Goal: Task Accomplishment & Management: Manage account settings

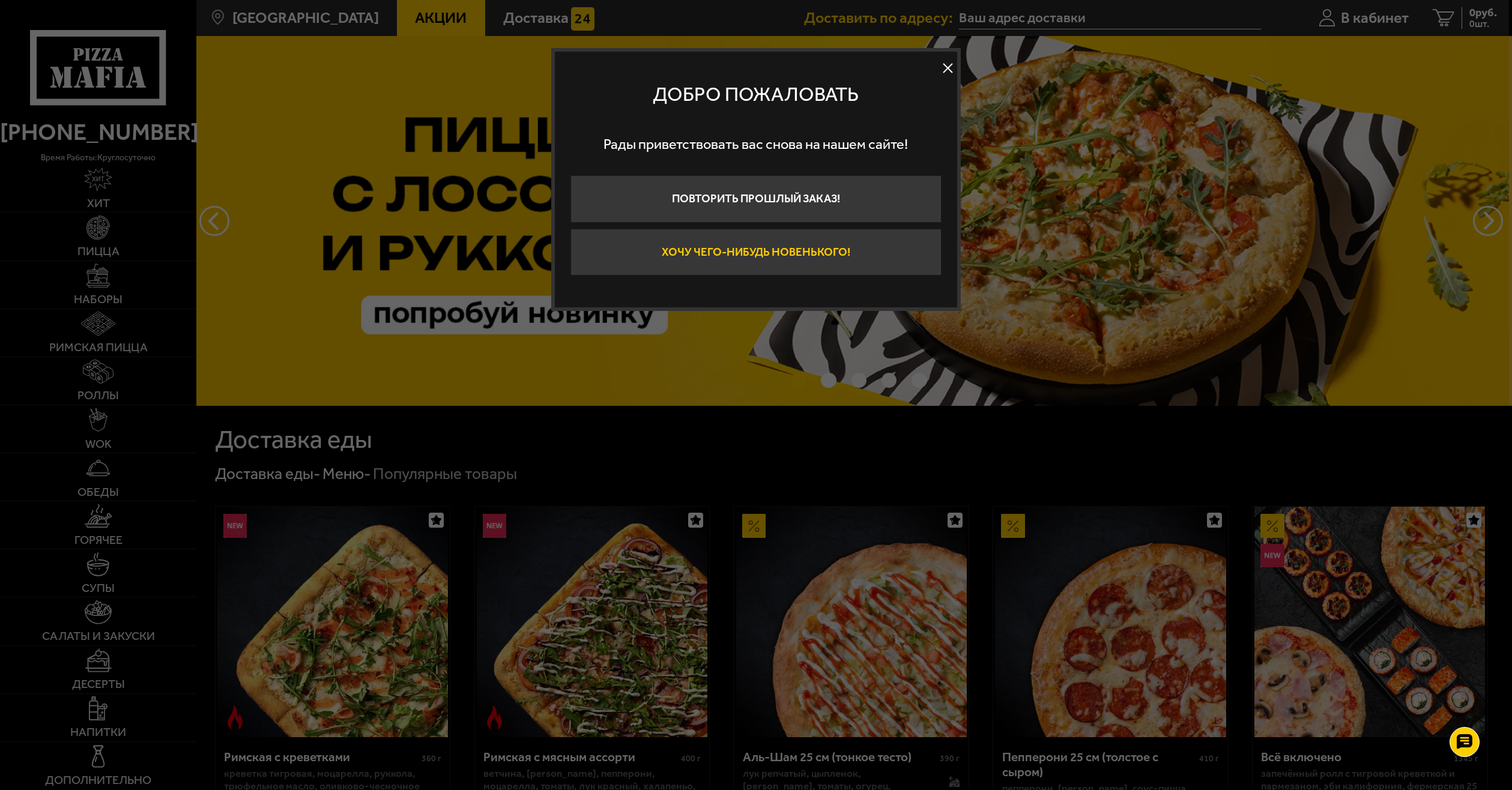
click at [832, 256] on button "Хочу чего-нибудь новенького!" at bounding box center [756, 252] width 371 height 48
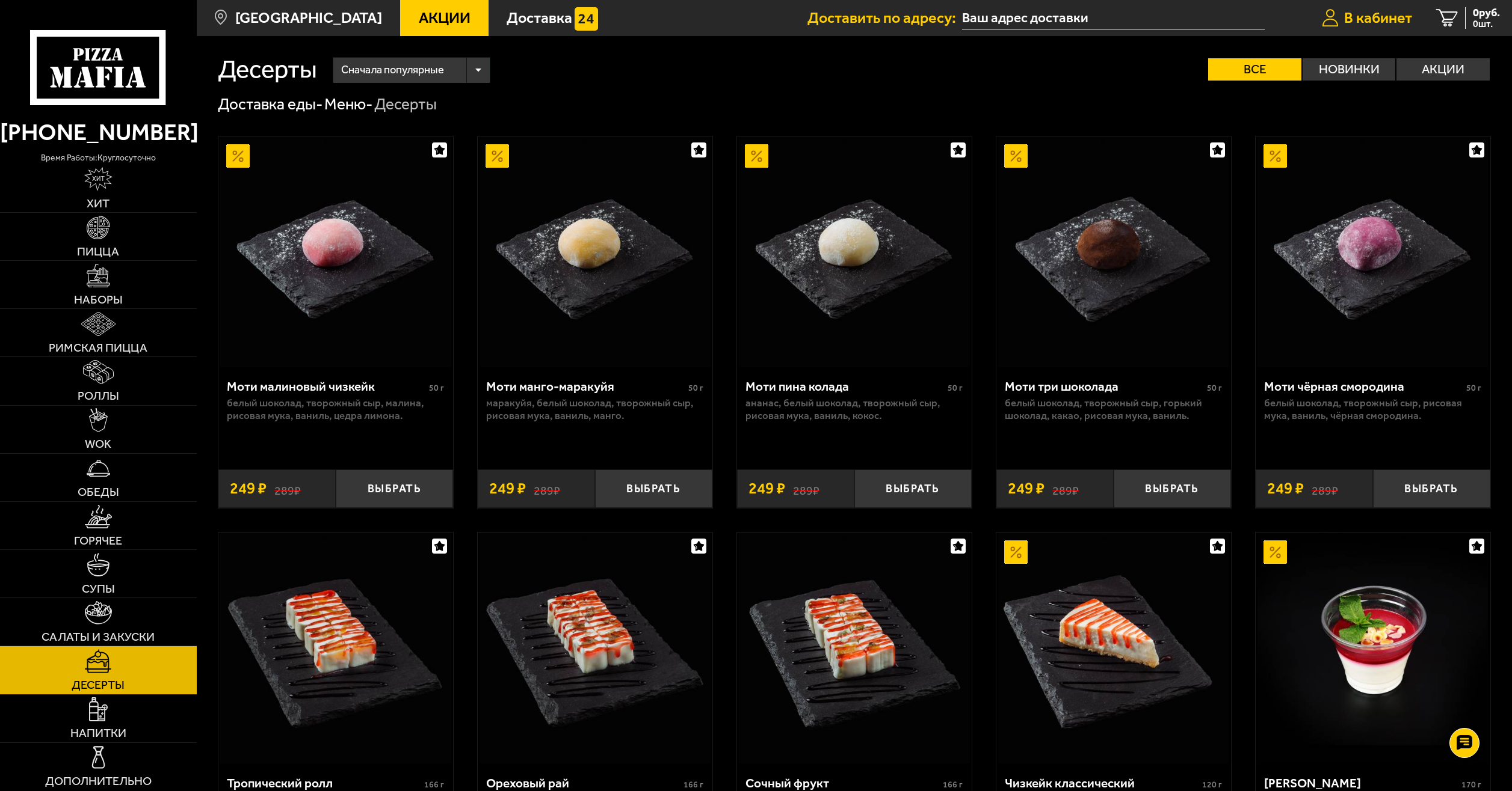
click at [1339, 14] on link "В кабинет" at bounding box center [1367, 18] width 114 height 36
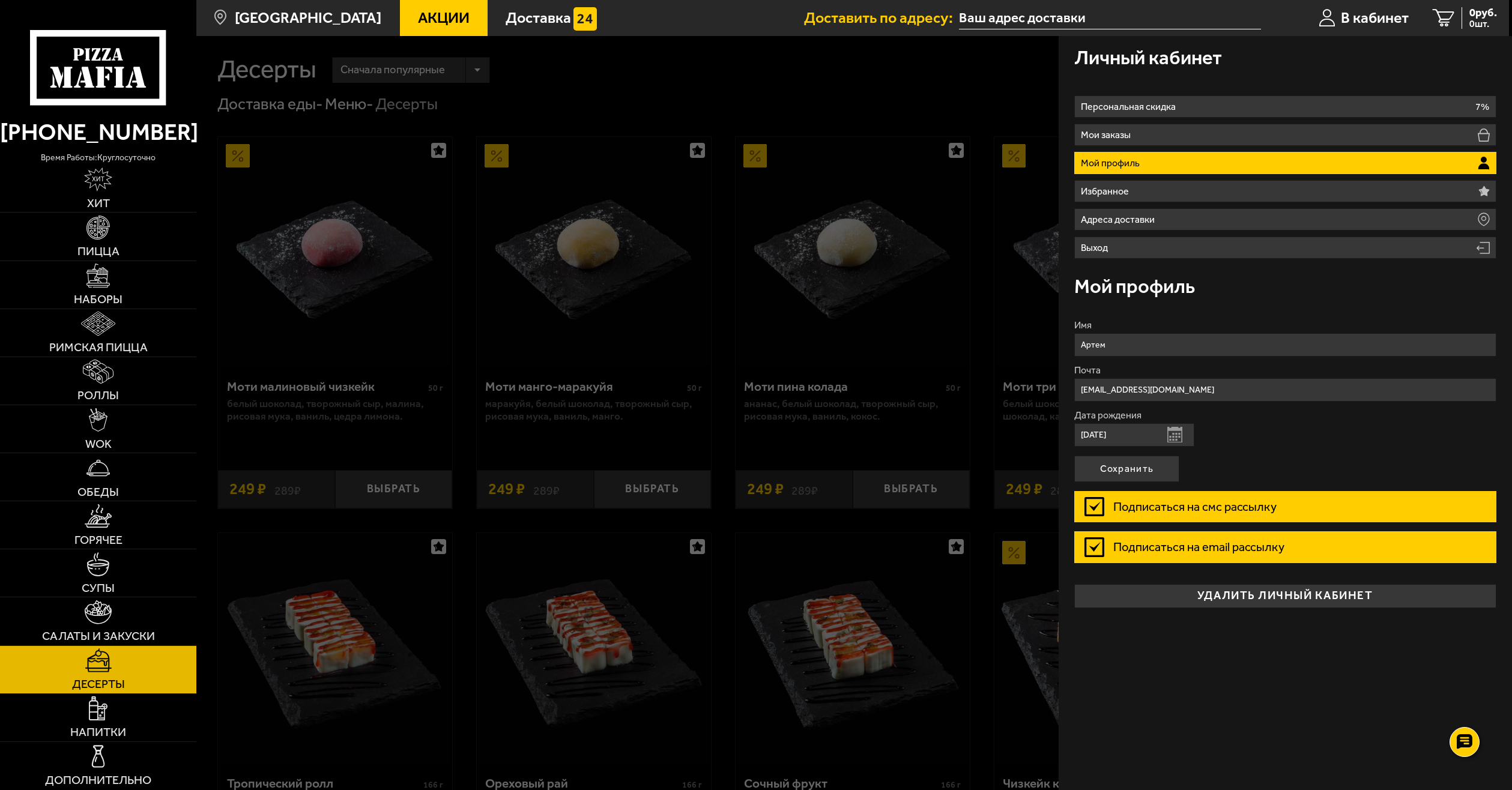
click at [1201, 171] on li "Мой профиль" at bounding box center [1285, 163] width 422 height 22
click at [1022, 7] on input "text" at bounding box center [1110, 19] width 302 height 22
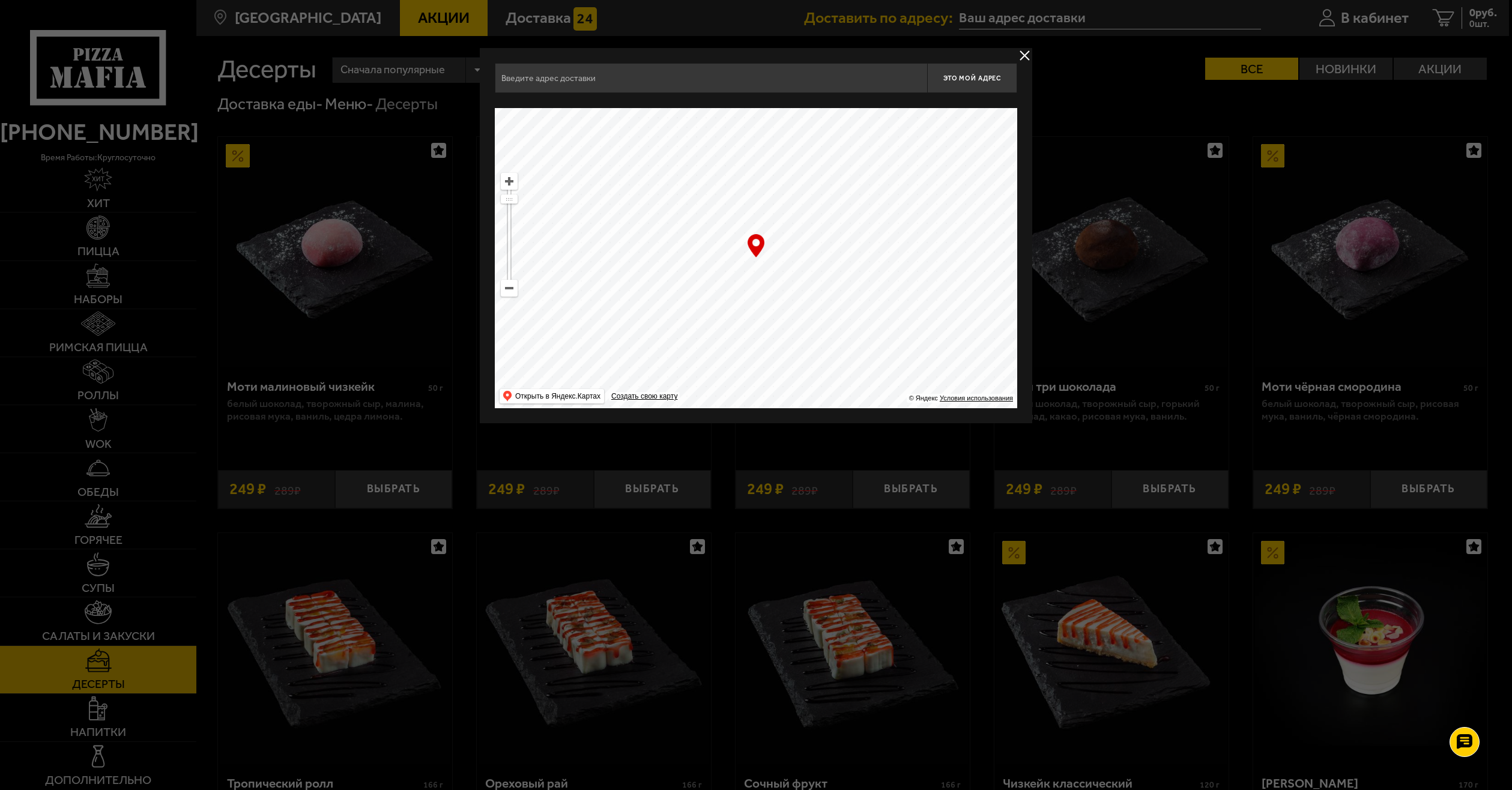
drag, startPoint x: 835, startPoint y: 293, endPoint x: 698, endPoint y: 115, distance: 224.6
click at [672, 75] on div "Это мой адрес Найдите адрес перетащив карту … © Яндекс Условия использования От…" at bounding box center [756, 236] width 523 height 345
drag, startPoint x: 695, startPoint y: 134, endPoint x: 718, endPoint y: 169, distance: 41.9
click at [688, 126] on ymaps at bounding box center [756, 258] width 523 height 300
drag, startPoint x: 676, startPoint y: 155, endPoint x: 625, endPoint y: 104, distance: 72.1
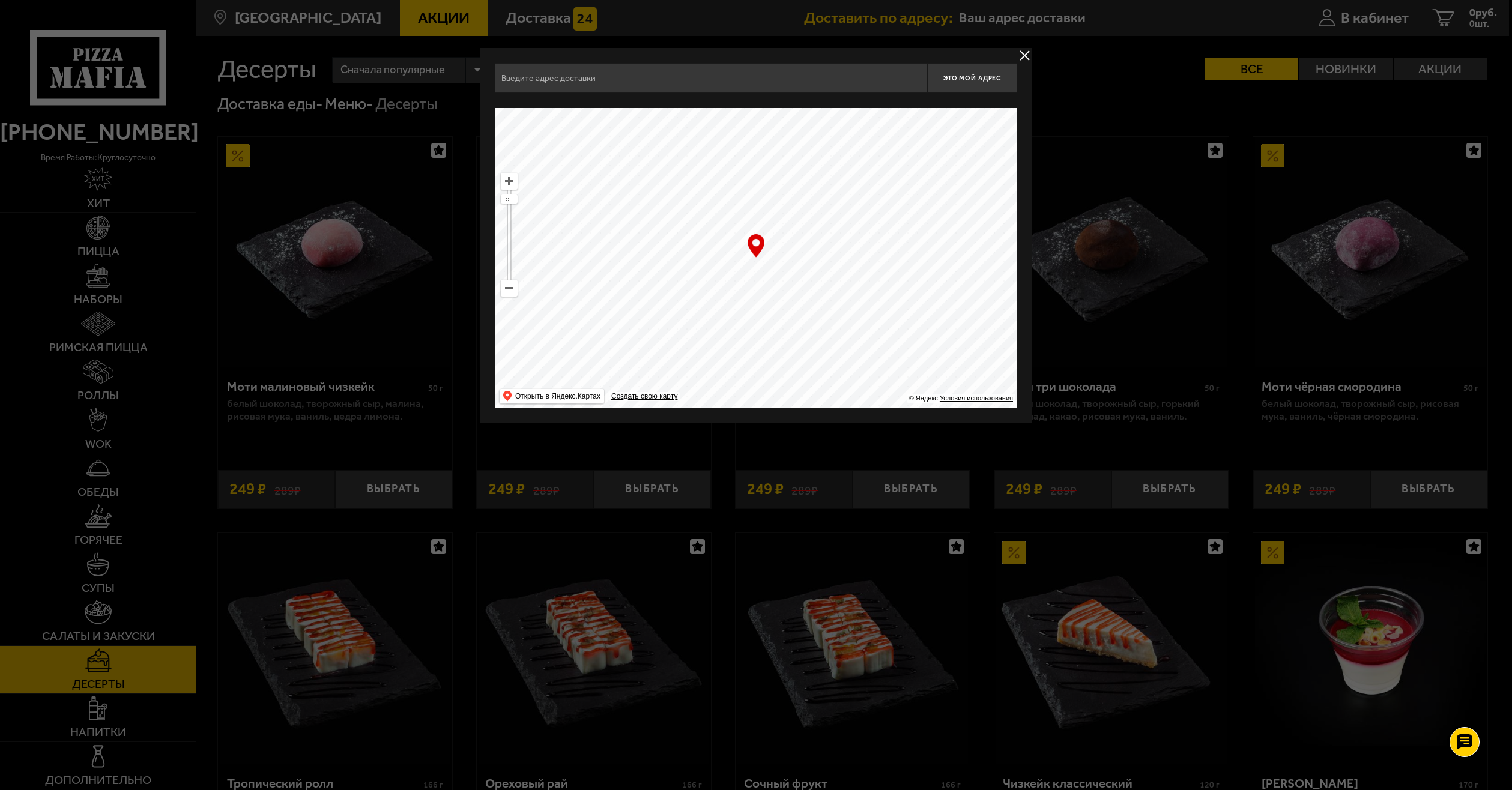
click at [627, 107] on div "Это мой адрес Найдите адрес перетащив карту … © Яндекс Условия использования От…" at bounding box center [756, 236] width 523 height 345
click at [506, 284] on ymaps at bounding box center [508, 288] width 16 height 16
click at [508, 283] on ymaps at bounding box center [508, 288] width 16 height 16
drag, startPoint x: 717, startPoint y: 202, endPoint x: 681, endPoint y: 162, distance: 53.8
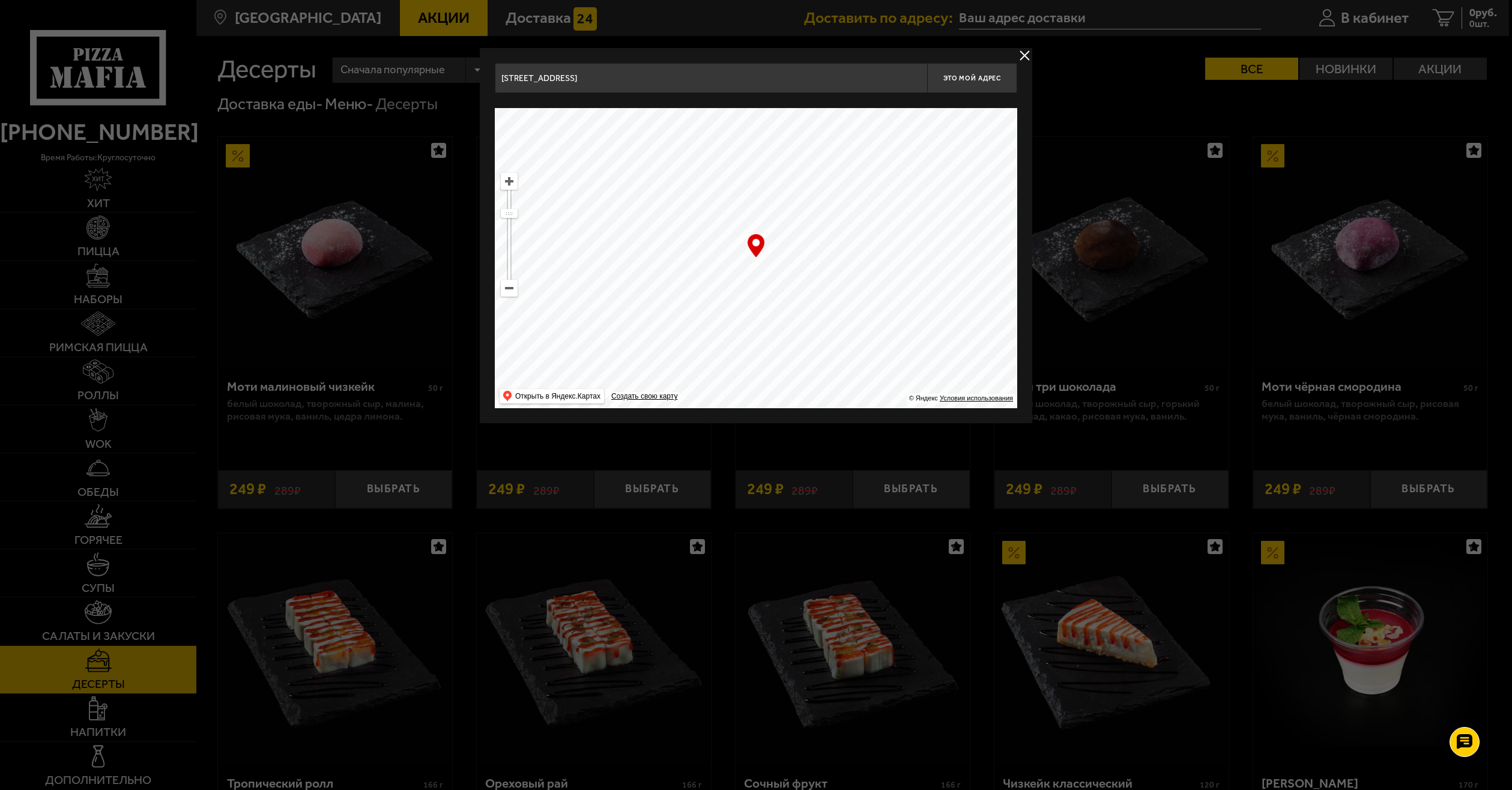
click at [682, 165] on ymaps at bounding box center [756, 258] width 523 height 300
drag, startPoint x: 846, startPoint y: 362, endPoint x: 796, endPoint y: 68, distance: 298.2
click at [857, 57] on div "[STREET_ADDRESS] Это мой адрес Найдите адрес перетащив карту … © Яндекс Условия…" at bounding box center [756, 236] width 552 height 375
click at [508, 185] on ymaps at bounding box center [508, 181] width 16 height 16
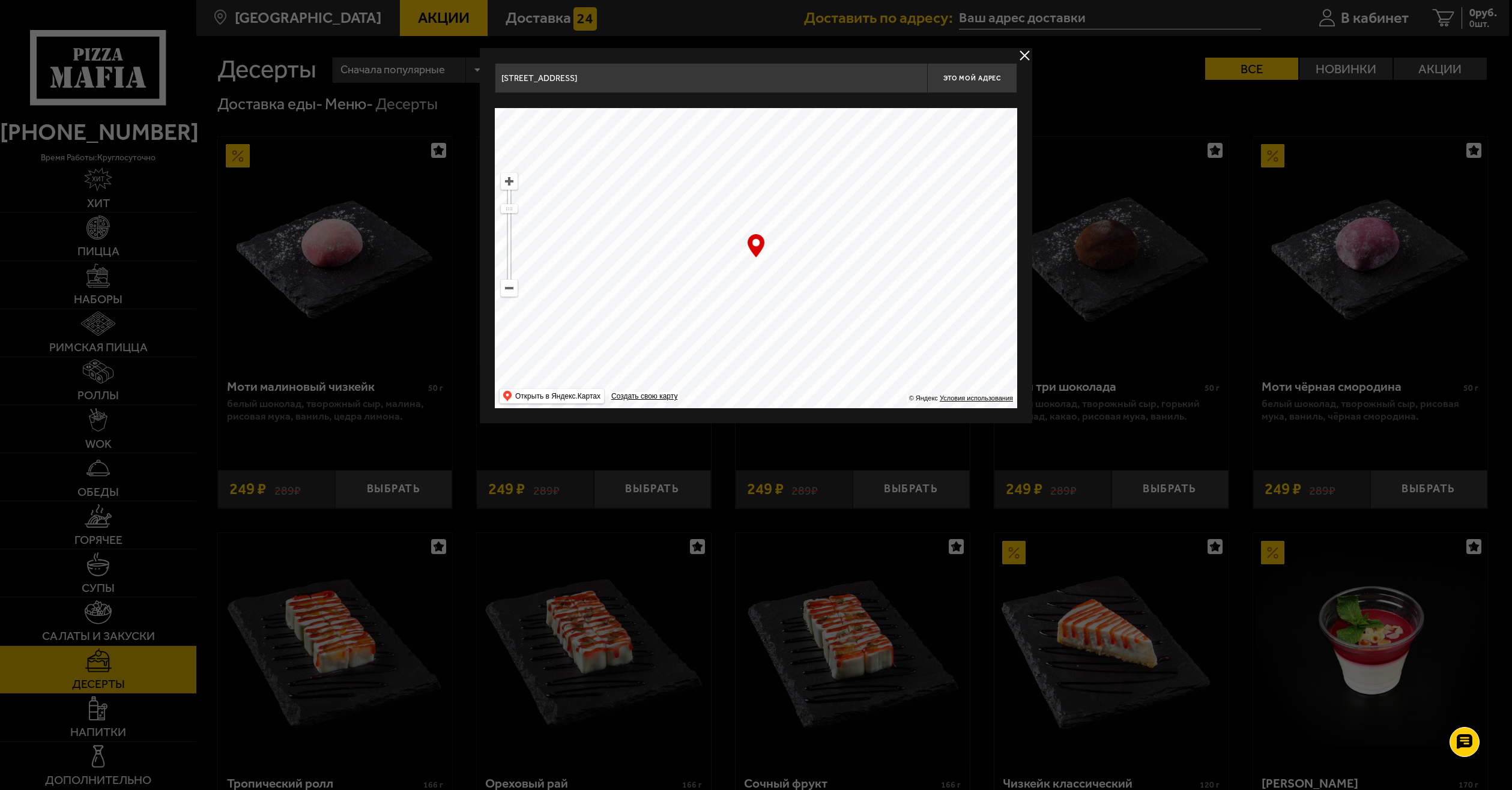
click at [508, 185] on ymaps at bounding box center [508, 181] width 16 height 16
drag, startPoint x: 877, startPoint y: 252, endPoint x: 865, endPoint y: 337, distance: 85.8
click at [865, 337] on ymaps at bounding box center [756, 258] width 523 height 300
type input "[STREET_ADDRESS]"
click at [511, 184] on ymaps at bounding box center [508, 181] width 16 height 16
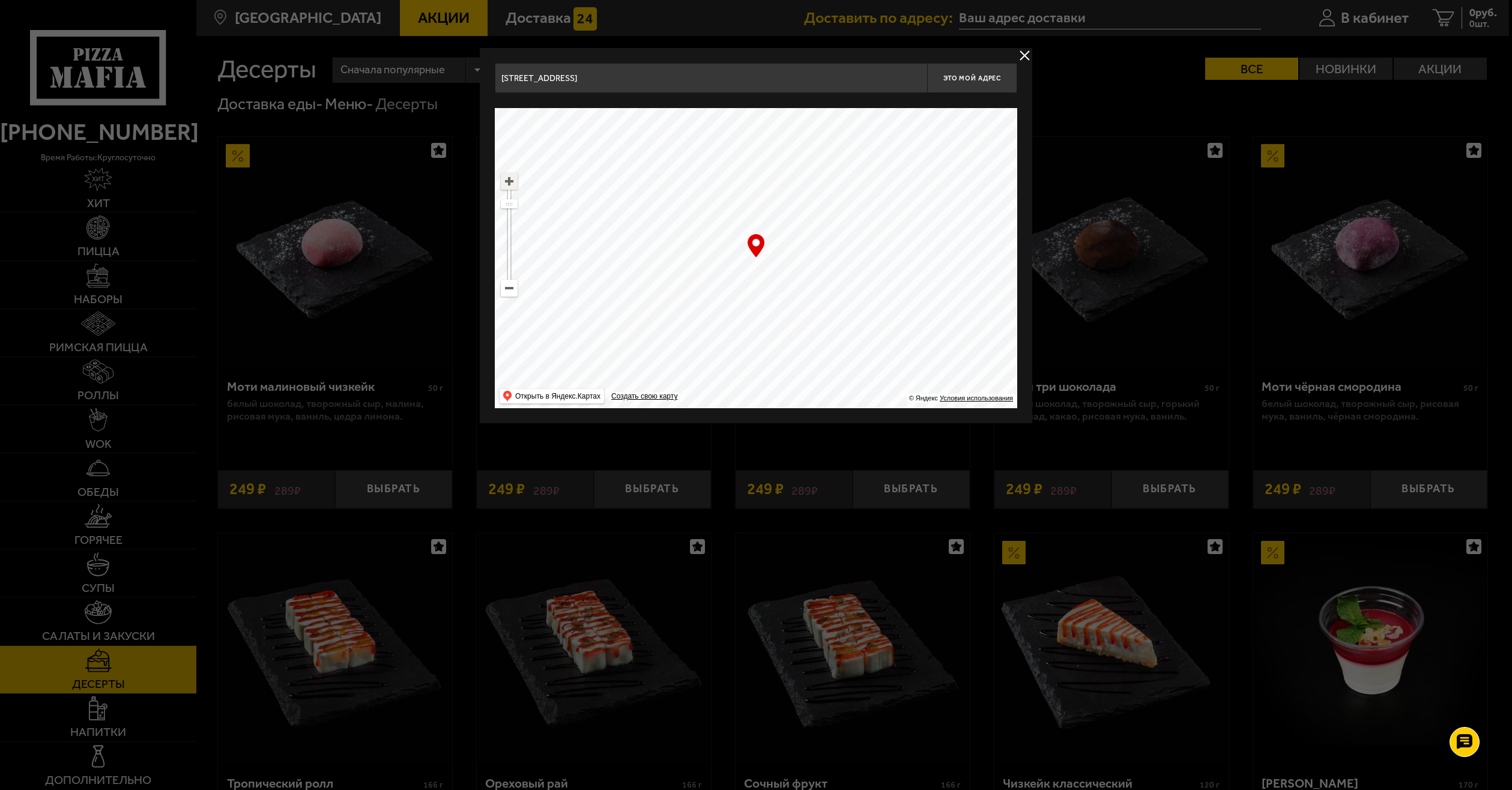
click at [510, 184] on ymaps at bounding box center [508, 181] width 16 height 16
drag, startPoint x: 898, startPoint y: 252, endPoint x: 895, endPoint y: 262, distance: 10.4
click at [895, 262] on ymaps at bounding box center [756, 258] width 523 height 300
click at [985, 78] on span "Это мой адрес" at bounding box center [972, 78] width 57 height 7
click at [1012, 45] on div at bounding box center [756, 395] width 1512 height 790
